Goal: Navigation & Orientation: Find specific page/section

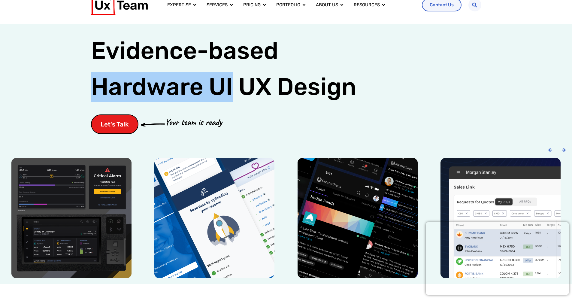
scroll to position [44, 0]
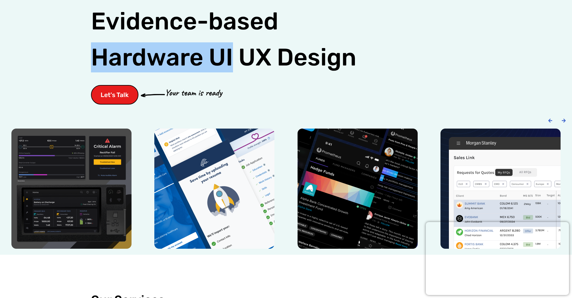
click at [317, 91] on div "Let's Talk Your team is ready" at bounding box center [286, 95] width 391 height 20
click at [265, 69] on span "UX Design" at bounding box center [298, 57] width 118 height 30
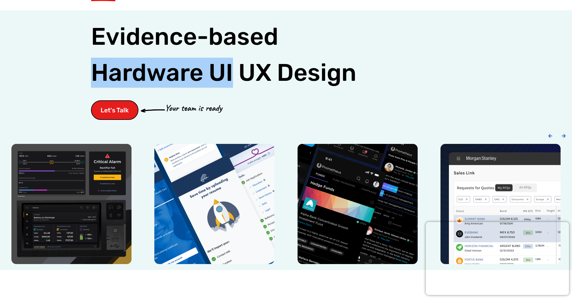
click at [225, 79] on span "Hardware UI" at bounding box center [162, 73] width 142 height 30
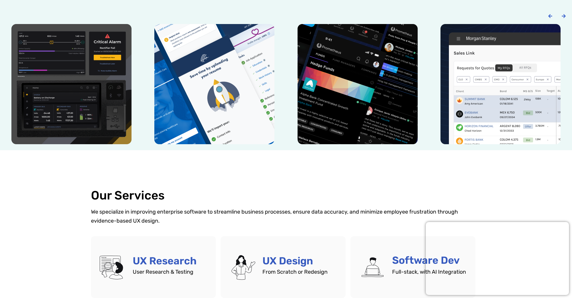
scroll to position [24, 0]
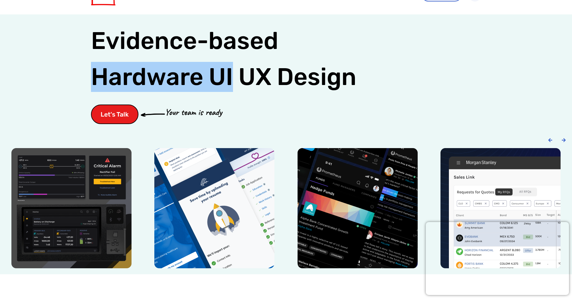
click at [273, 82] on span "UX Design" at bounding box center [298, 77] width 118 height 30
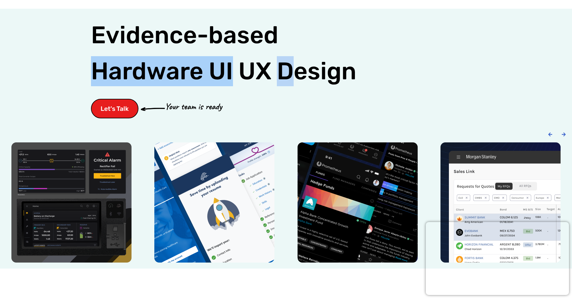
scroll to position [21, 0]
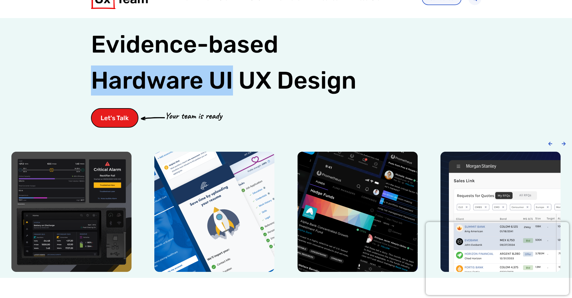
drag, startPoint x: 276, startPoint y: 81, endPoint x: 288, endPoint y: 81, distance: 12.0
click at [277, 81] on span "UX Design" at bounding box center [298, 81] width 118 height 30
drag, startPoint x: 288, startPoint y: 81, endPoint x: 216, endPoint y: 85, distance: 72.5
click at [216, 85] on h1 "Evidence-based Hardware UI UX Design" at bounding box center [224, 62] width 266 height 72
click at [254, 81] on span "UX Design" at bounding box center [298, 81] width 118 height 30
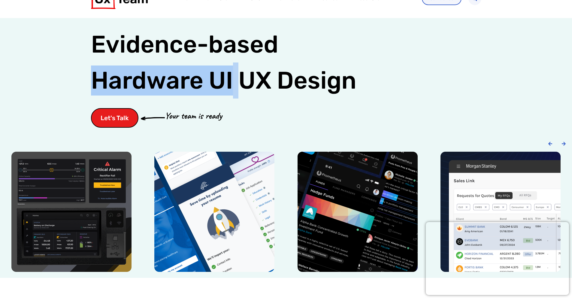
drag, startPoint x: 201, startPoint y: 84, endPoint x: 235, endPoint y: 71, distance: 37.0
click at [97, 81] on h1 "Evidence-based Hardware UI UX Design" at bounding box center [224, 62] width 266 height 72
click at [263, 71] on span "UX Design" at bounding box center [298, 81] width 118 height 30
drag, startPoint x: 234, startPoint y: 82, endPoint x: 152, endPoint y: 86, distance: 81.8
click at [152, 86] on h1 "Evidence-based Hardware UI UX Design" at bounding box center [224, 62] width 266 height 72
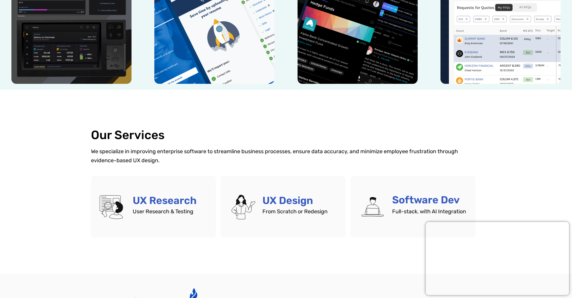
scroll to position [285, 0]
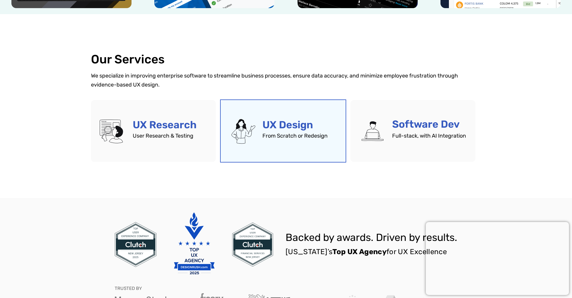
click at [306, 122] on link "UX Design" at bounding box center [283, 131] width 125 height 62
